Goal: Information Seeking & Learning: Learn about a topic

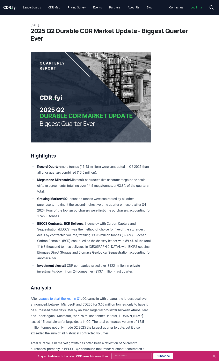
click at [11, 8] on span "CDR . fyi" at bounding box center [9, 7] width 13 height 5
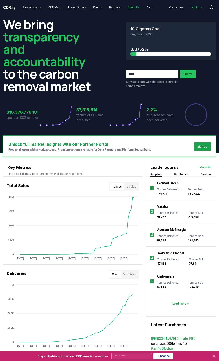
click at [135, 9] on link "About Us" at bounding box center [134, 7] width 18 height 7
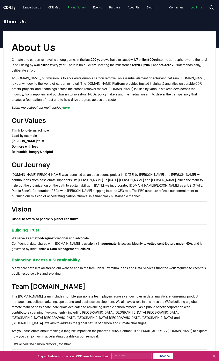
click at [82, 8] on link "Pricing Survey" at bounding box center [76, 7] width 25 height 7
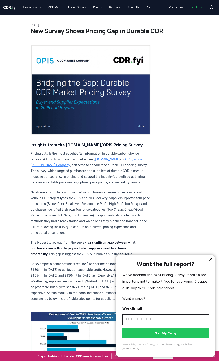
drag, startPoint x: 121, startPoint y: 152, endPoint x: 63, endPoint y: 157, distance: 57.9
click at [63, 157] on div at bounding box center [109, 180] width 219 height 361
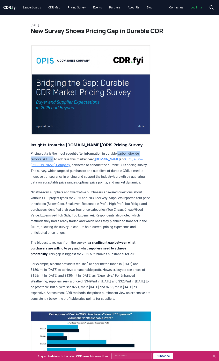
drag, startPoint x: 53, startPoint y: 159, endPoint x: 121, endPoint y: 148, distance: 68.8
copy p "carbon dioxide removal (CDR)."
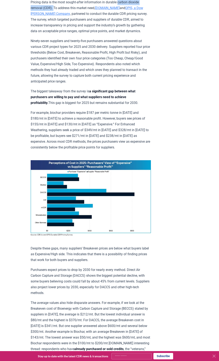
scroll to position [165, 0]
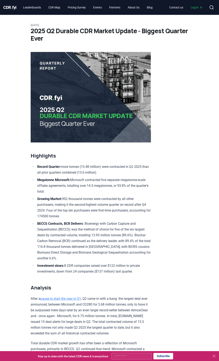
drag, startPoint x: 146, startPoint y: 177, endPoint x: 142, endPoint y: 170, distance: 8.1
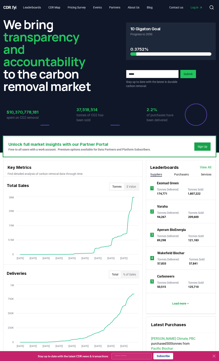
drag, startPoint x: 142, startPoint y: 170, endPoint x: 143, endPoint y: 163, distance: 7.0
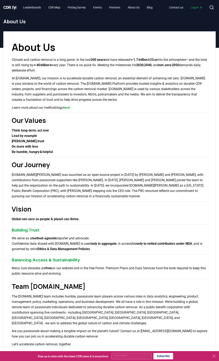
drag, startPoint x: 130, startPoint y: 157, endPoint x: 135, endPoint y: 148, distance: 9.8
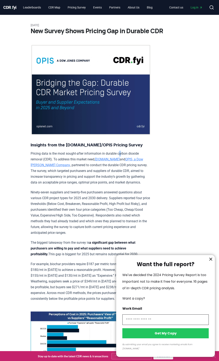
drag, startPoint x: 122, startPoint y: 152, endPoint x: 45, endPoint y: 157, distance: 77.2
click at [96, 158] on div at bounding box center [109, 180] width 219 height 361
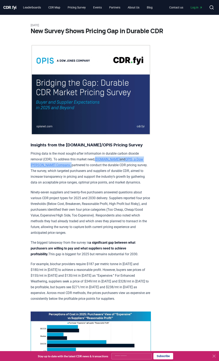
drag, startPoint x: 97, startPoint y: 157, endPoint x: 47, endPoint y: 166, distance: 50.7
click at [47, 164] on p "Pricing data is the most sought-after information in durable carbon dioxide rem…" at bounding box center [91, 168] width 121 height 35
copy p "[DOMAIN_NAME] and OPIS, a Dow [PERSON_NAME] Company ,"
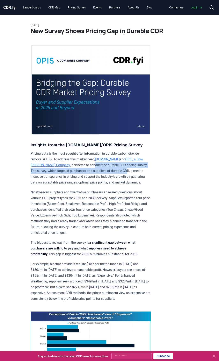
drag, startPoint x: 73, startPoint y: 162, endPoint x: 114, endPoint y: 170, distance: 41.5
click at [114, 170] on p "Pricing data is the most sought-after information in durable carbon dioxide rem…" at bounding box center [91, 168] width 121 height 35
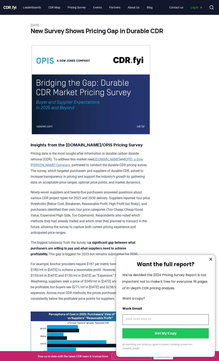
drag, startPoint x: 89, startPoint y: 181, endPoint x: 86, endPoint y: 183, distance: 4.1
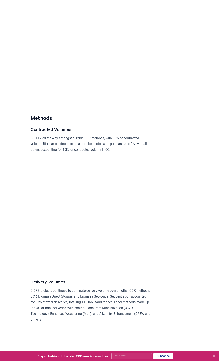
scroll to position [1749, 0]
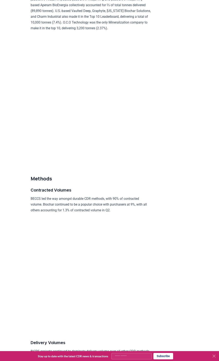
drag, startPoint x: 176, startPoint y: 218, endPoint x: 178, endPoint y: 217, distance: 2.4
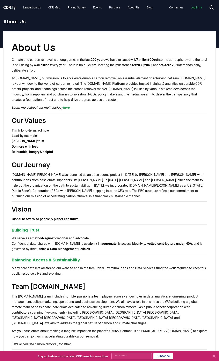
drag, startPoint x: 175, startPoint y: 208, endPoint x: 176, endPoint y: 210, distance: 2.6
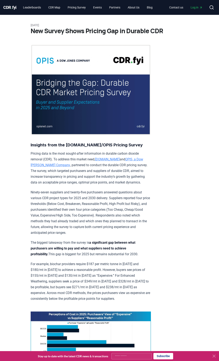
click at [99, 164] on p "Pricing data is the most sought-after information in durable carbon dioxide rem…" at bounding box center [91, 168] width 121 height 35
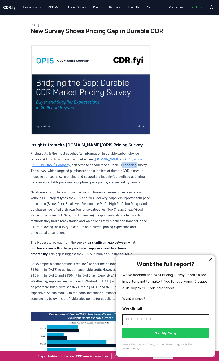
drag, startPoint x: 100, startPoint y: 164, endPoint x: 123, endPoint y: 165, distance: 23.3
click at [108, 164] on div at bounding box center [109, 180] width 219 height 361
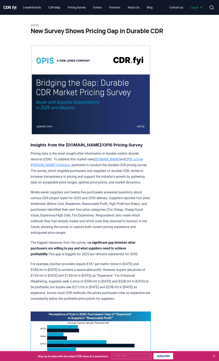
drag, startPoint x: 97, startPoint y: 163, endPoint x: 117, endPoint y: 164, distance: 19.4
click at [117, 164] on p "Pricing data is the most sought-after information in durable carbon dioxide rem…" at bounding box center [91, 168] width 121 height 35
copy p "CDR pricing"
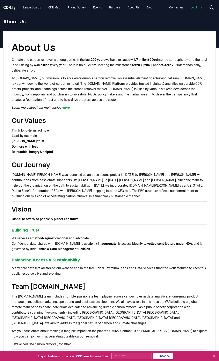
drag, startPoint x: 160, startPoint y: 261, endPoint x: 154, endPoint y: 257, distance: 7.3
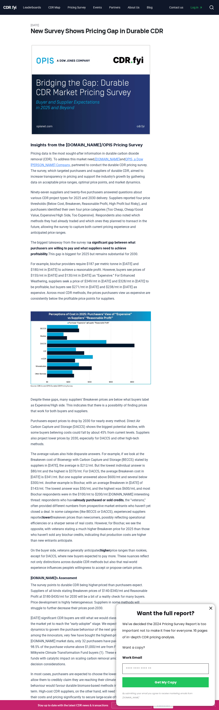
drag, startPoint x: 56, startPoint y: 25, endPoint x: 30, endPoint y: 25, distance: 26.2
click at [30, 25] on div at bounding box center [109, 355] width 219 height 710
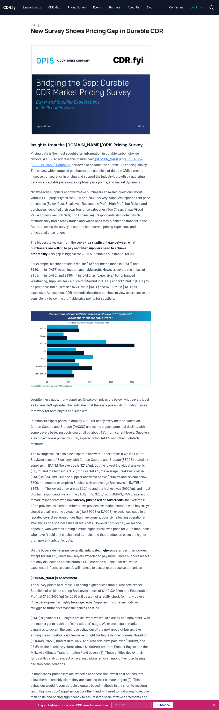
drag, startPoint x: 59, startPoint y: 23, endPoint x: 40, endPoint y: 23, distance: 18.7
click at [40, 23] on body "CDR . fyi Leaderboards CDR Map Pricing Survey Events Partners About Us Blog Con…" at bounding box center [109, 549] width 219 height 1099
click at [54, 34] on h1 "New Survey Shows Pricing Gap in Durable CDR" at bounding box center [110, 30] width 158 height 7
click at [29, 25] on div "[DATE] New Survey Shows Pricing Gap in Durable CDR Insights from the [DOMAIN_NA…" at bounding box center [109, 510] width 219 height 991
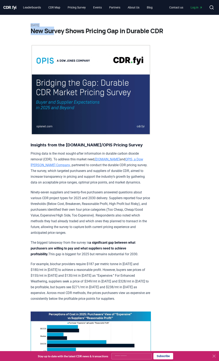
click at [38, 31] on h1 "New Survey Shows Pricing Gap in Durable CDR" at bounding box center [110, 30] width 158 height 7
drag, startPoint x: 53, startPoint y: 26, endPoint x: 30, endPoint y: 25, distance: 23.3
copy p "[DATE]"
drag, startPoint x: 132, startPoint y: 142, endPoint x: 134, endPoint y: 141, distance: 2.3
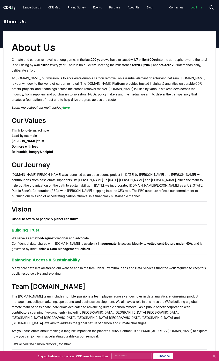
drag, startPoint x: 129, startPoint y: 139, endPoint x: 133, endPoint y: 133, distance: 7.1
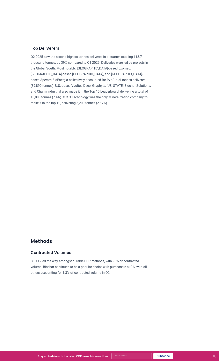
scroll to position [1546, 0]
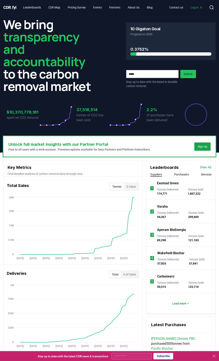
drag, startPoint x: 143, startPoint y: 122, endPoint x: 143, endPoint y: 119, distance: 3.3
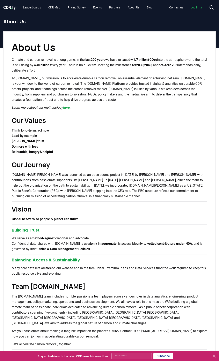
drag, startPoint x: 135, startPoint y: 110, endPoint x: 136, endPoint y: 102, distance: 7.5
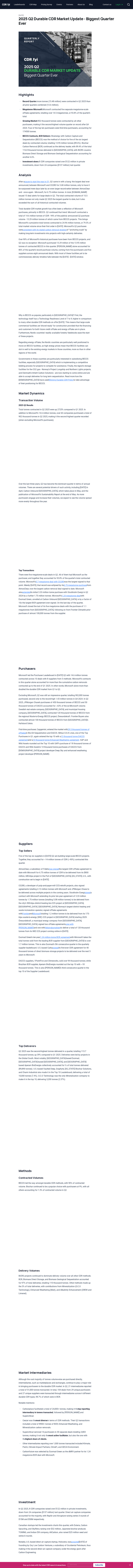
click at [27, 17] on h1 "2025 Q2 Durable CDR Market Update - Biggest Quarter Ever" at bounding box center [67, 21] width 96 height 9
drag, startPoint x: 32, startPoint y: 15, endPoint x: 17, endPoint y: 15, distance: 15.0
click at [17, 15] on div "[DATE] 2025 Q2 Durable CDR Market Update - Biggest Quarter Ever Highlights Reco…" at bounding box center [66, 870] width 133 height 1721
copy p "[DATE]"
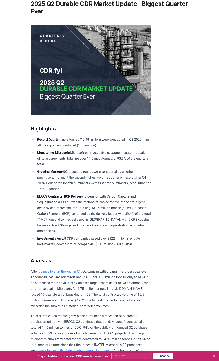
scroll to position [27, 0]
drag, startPoint x: 91, startPoint y: 212, endPoint x: 138, endPoint y: 213, distance: 47.0
click at [138, 213] on li "BECCS Contracts, BCR Delivers : Bioenergy with Carbon Capture and Sequestration…" at bounding box center [93, 213] width 115 height 40
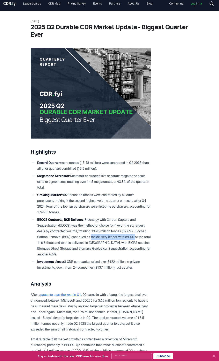
scroll to position [0, 0]
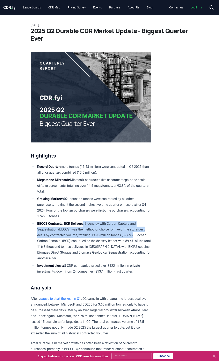
drag, startPoint x: 88, startPoint y: 225, endPoint x: 136, endPoint y: 234, distance: 48.4
click at [136, 234] on li "BECCS Contracts, BCR Delivers : Bioenergy with Carbon Capture and Sequestration…" at bounding box center [93, 241] width 115 height 40
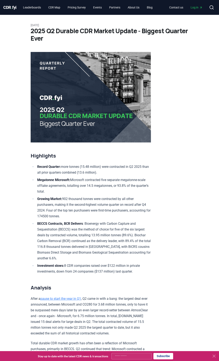
click at [76, 241] on li "BECCS Contracts, BCR Delivers : Bioenergy with Carbon Capture and Sequestration…" at bounding box center [93, 241] width 115 height 40
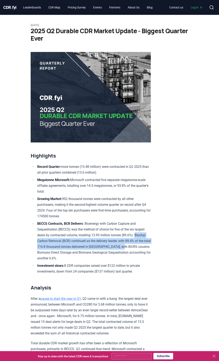
drag, startPoint x: 138, startPoint y: 234, endPoint x: 132, endPoint y: 247, distance: 14.1
click at [132, 247] on li "BECCS Contracts, BCR Delivers : Bioenergy with Carbon Capture and Sequestration…" at bounding box center [93, 241] width 115 height 40
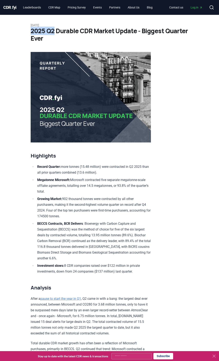
drag, startPoint x: 54, startPoint y: 28, endPoint x: 29, endPoint y: 28, distance: 24.7
copy h1 "2025 Q2"
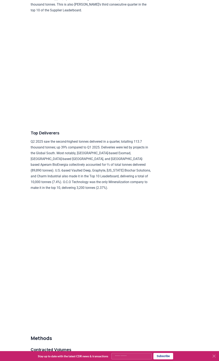
scroll to position [1591, 0]
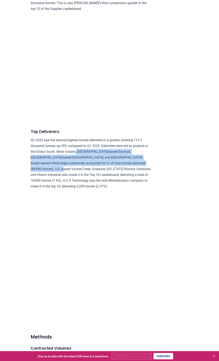
drag, startPoint x: 96, startPoint y: 158, endPoint x: 56, endPoint y: 174, distance: 42.8
click at [56, 174] on p "Q2 2025 saw the second-highest tonnes delivered in a quarter, totalling 113.7 t…" at bounding box center [91, 163] width 121 height 52
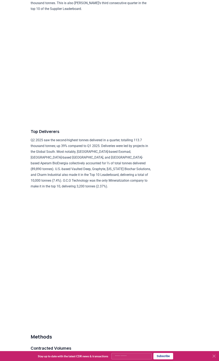
click at [100, 173] on p "Q2 2025 saw the second-highest tonnes delivered in a quarter, totalling 113.7 t…" at bounding box center [91, 163] width 121 height 52
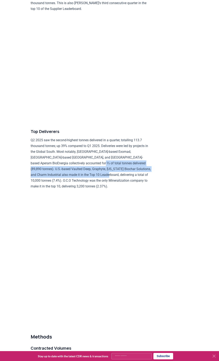
drag, startPoint x: 87, startPoint y: 167, endPoint x: 109, endPoint y: 180, distance: 25.5
click at [109, 180] on p "Q2 2025 saw the second-highest tonnes delivered in a quarter, totalling 113.7 t…" at bounding box center [91, 163] width 121 height 52
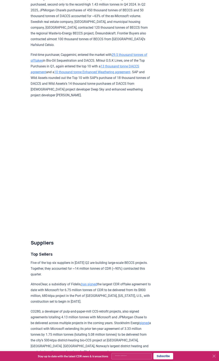
scroll to position [1145, 0]
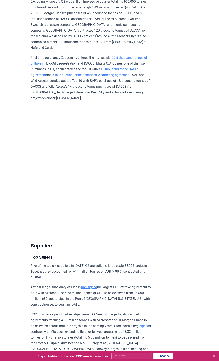
click at [168, 165] on article "[DATE] 2025 Q2 Durable CDR Market Update - Biggest Quarter Ever Highlights Reco…" at bounding box center [110, 284] width 158 height 2828
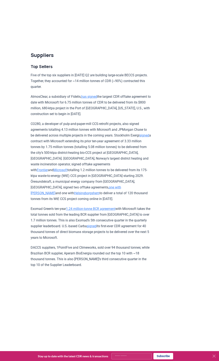
scroll to position [1547, 0]
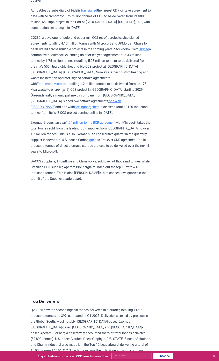
drag, startPoint x: 178, startPoint y: 44, endPoint x: 178, endPoint y: 41, distance: 2.3
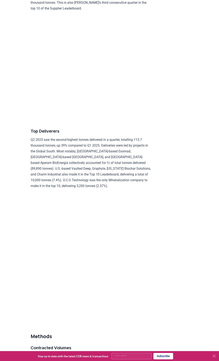
scroll to position [1591, 0]
click at [85, 168] on p "Q2 2025 saw the second-highest tonnes delivered in a quarter, totalling 113.7 t…" at bounding box center [91, 164] width 121 height 52
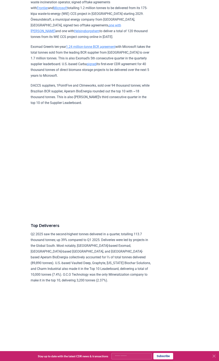
scroll to position [1467, 0]
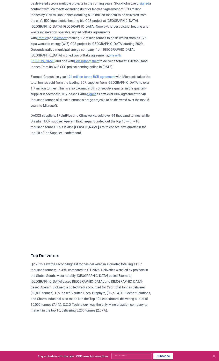
click at [117, 121] on p "DACCS suppliers, 1PointFive and Climeworks, sold over 94 thousand tonnes; while…" at bounding box center [91, 124] width 121 height 23
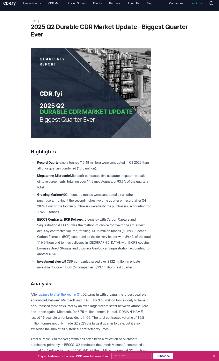
drag, startPoint x: 122, startPoint y: 174, endPoint x: 136, endPoint y: 186, distance: 17.5
click at [136, 186] on li "Megatonne Microsoft: Microsoft contracted five separate megatonne-scale offtake…" at bounding box center [93, 181] width 115 height 17
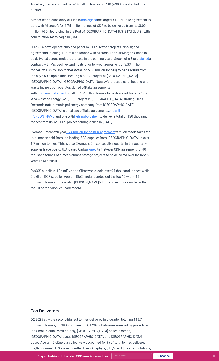
scroll to position [1412, 0]
click at [186, 217] on article "[DATE] 2025 Q2 Durable CDR Market Update - Biggest Quarter Ever Highlights Reco…" at bounding box center [110, 17] width 158 height 2828
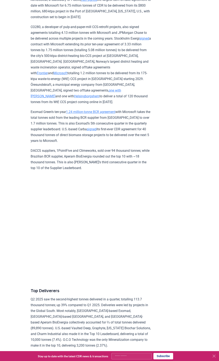
scroll to position [1433, 0]
click at [93, 143] on p "Exomad Green’s ten-year 1.24 million-tonne BCR agreement with Microsoft takes t…" at bounding box center [91, 125] width 121 height 35
